Goal: Navigation & Orientation: Find specific page/section

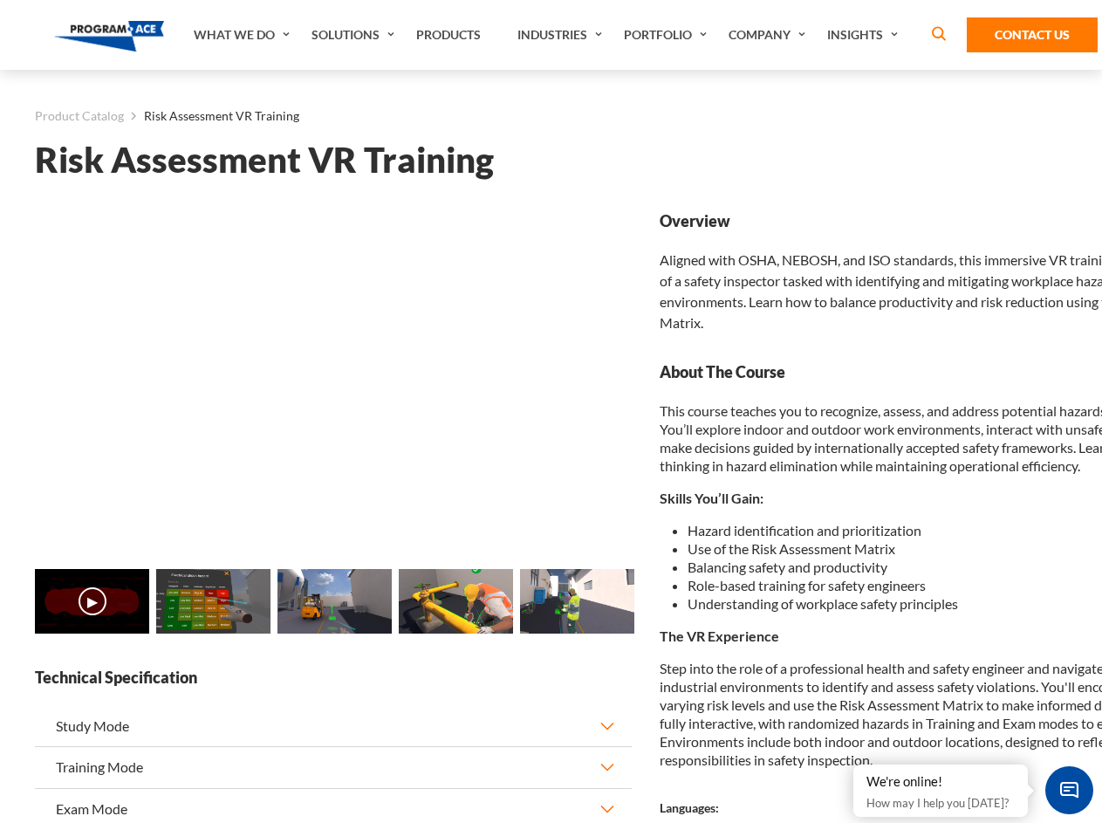
click at [243, 35] on link "What We Do" at bounding box center [244, 35] width 118 height 70
click at [355, 35] on link "Solutions" at bounding box center [355, 35] width 105 height 70
click at [562, 35] on link "Industries" at bounding box center [562, 35] width 106 height 70
click at [771, 35] on link "Company" at bounding box center [769, 35] width 99 height 70
click at [866, 35] on link "Insights" at bounding box center [865, 35] width 93 height 70
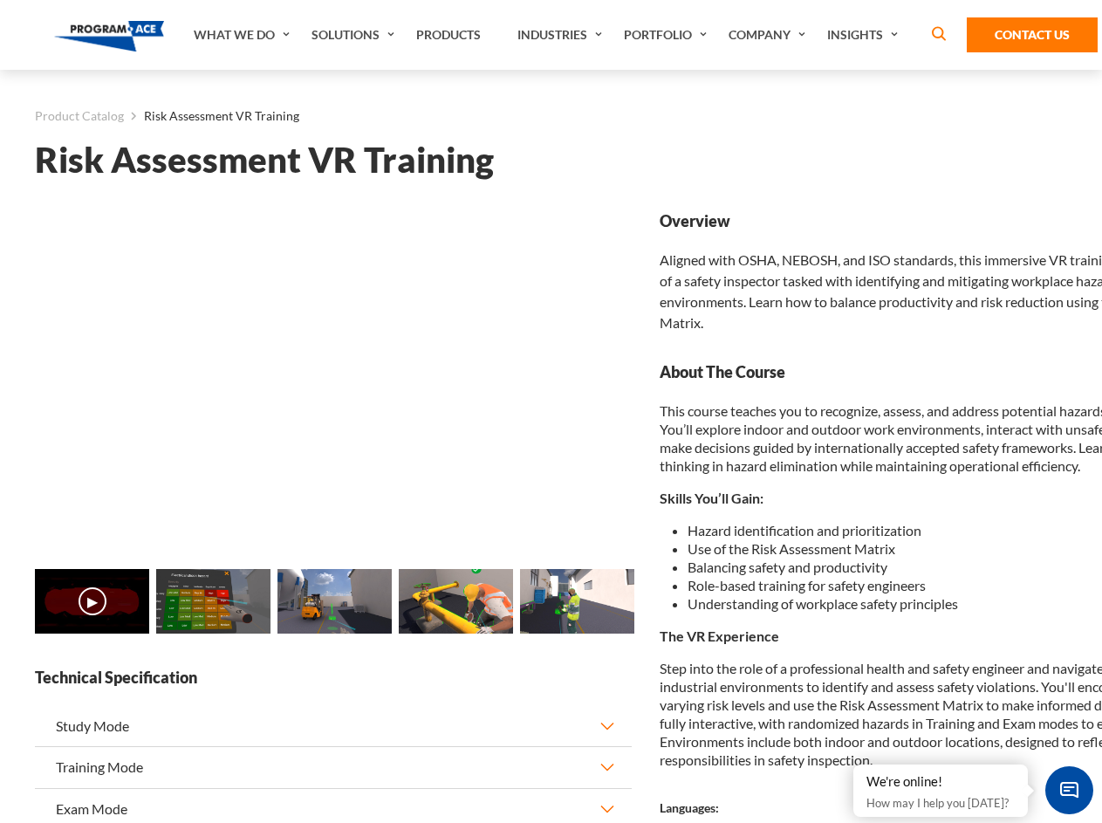
click at [0, 611] on main "Product Catalog Risk Assessment VR Training Risk Assessment VR Training Loading…" at bounding box center [551, 696] width 1102 height 1253
